Goal: Transaction & Acquisition: Subscribe to service/newsletter

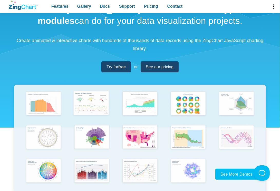
click at [98, 104] on img "App Content" at bounding box center [91, 103] width 40 height 28
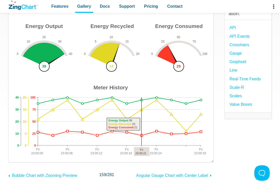
click at [150, 73] on img "App Content" at bounding box center [111, 89] width 195 height 136
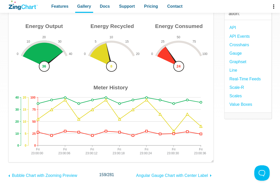
click at [46, 48] on img "App Content" at bounding box center [111, 89] width 195 height 136
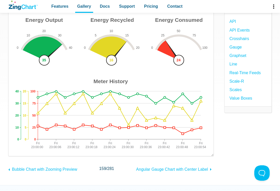
scroll to position [51, 0]
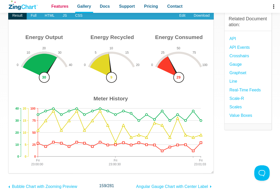
click at [54, 6] on span "Features" at bounding box center [59, 6] width 17 height 7
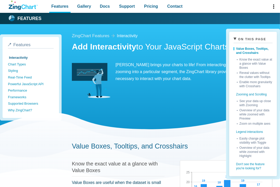
click at [20, 4] on icon "ZingChart Logo. Click to return to the homepage" at bounding box center [23, 6] width 29 height 10
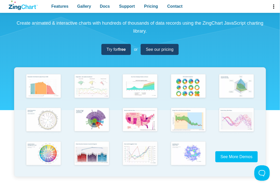
scroll to position [50, 0]
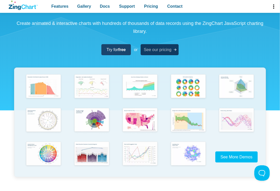
click at [161, 51] on span "See our pricing" at bounding box center [158, 49] width 28 height 7
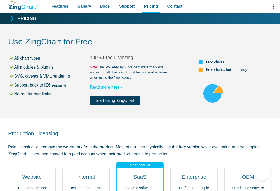
click at [132, 98] on link "Start using ZingChart" at bounding box center [115, 101] width 50 height 10
